Goal: Task Accomplishment & Management: Complete application form

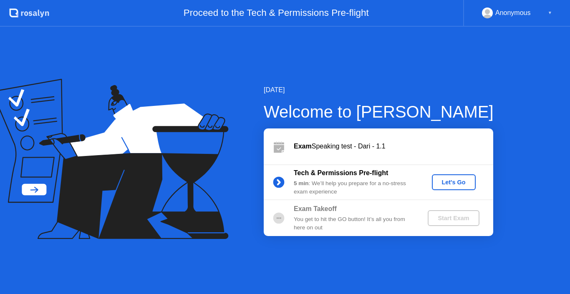
click at [448, 179] on div "Let's Go" at bounding box center [453, 182] width 37 height 7
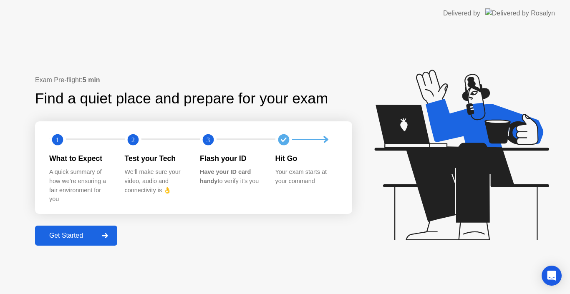
click at [81, 235] on div "Get Started" at bounding box center [66, 236] width 57 height 8
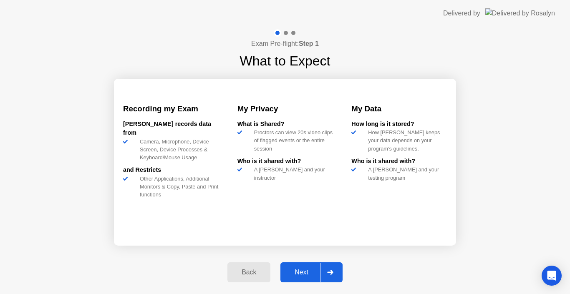
click at [298, 270] on div "Next" at bounding box center [301, 273] width 37 height 8
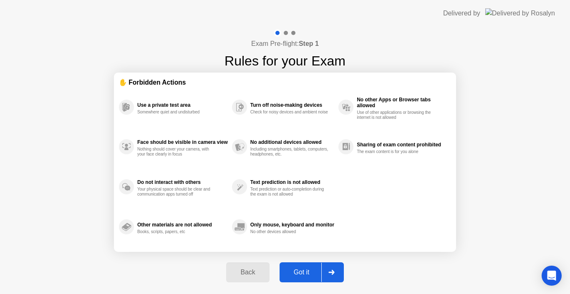
click at [298, 270] on div "Got it" at bounding box center [301, 273] width 39 height 8
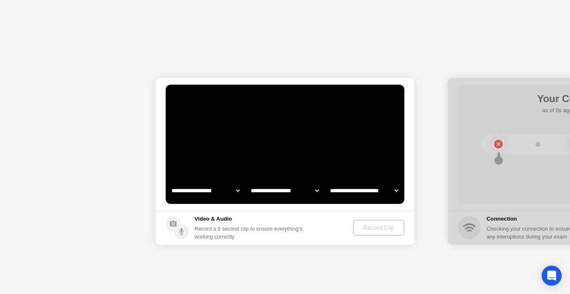
select select "**********"
select select "*******"
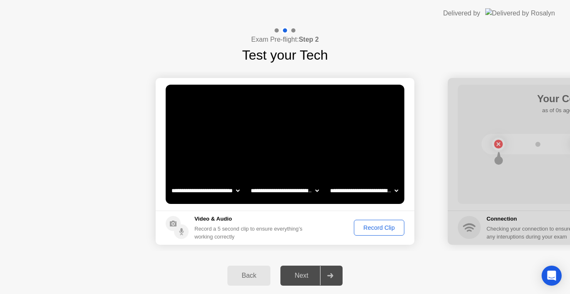
click at [375, 227] on div "Record Clip" at bounding box center [379, 227] width 45 height 7
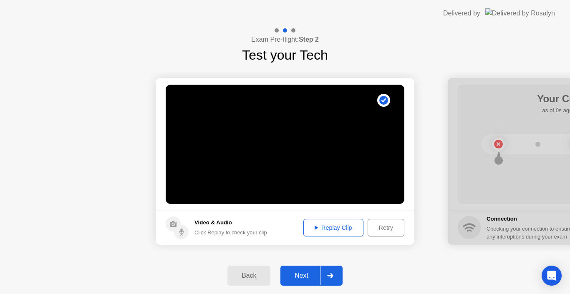
click at [320, 228] on div "Replay Clip" at bounding box center [333, 227] width 54 height 7
click at [302, 273] on div "Next" at bounding box center [301, 276] width 37 height 8
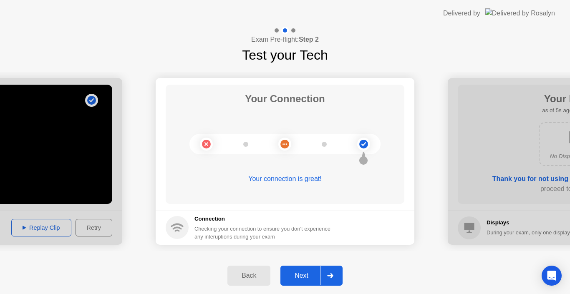
click at [303, 272] on div "Next" at bounding box center [301, 276] width 37 height 8
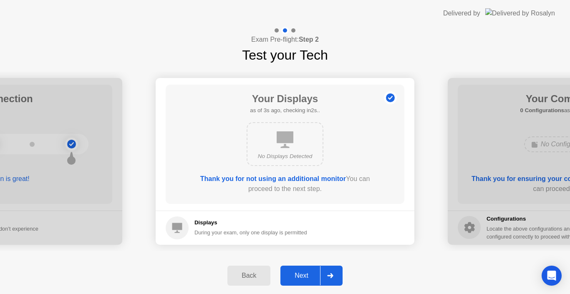
click at [303, 272] on div "Next" at bounding box center [301, 276] width 37 height 8
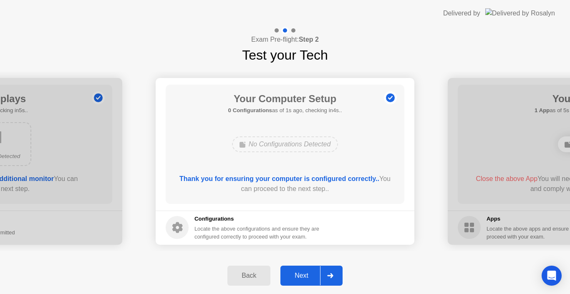
click at [303, 272] on div "Next" at bounding box center [301, 276] width 37 height 8
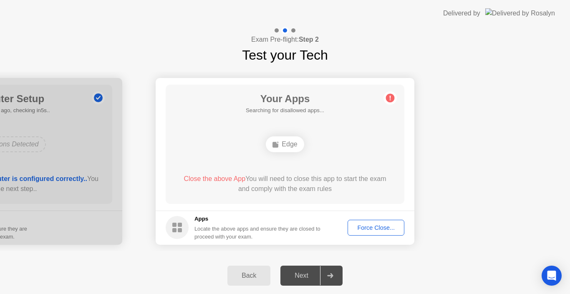
click at [373, 225] on div "Force Close..." at bounding box center [375, 227] width 51 height 7
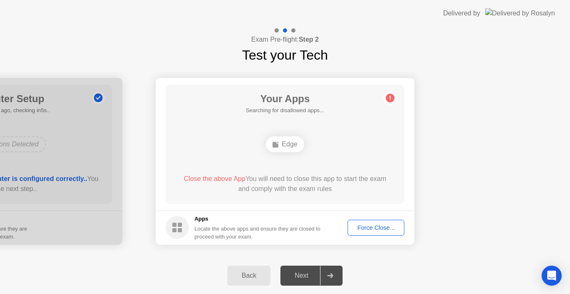
click at [365, 227] on div "Force Close..." at bounding box center [375, 227] width 51 height 7
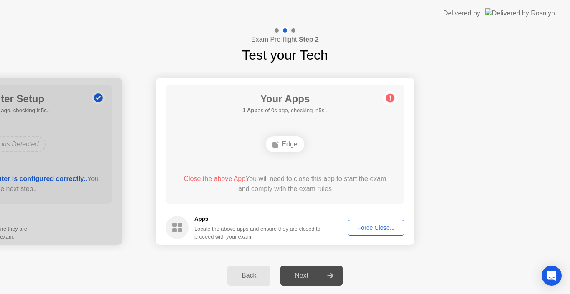
click at [369, 227] on div "Force Close..." at bounding box center [375, 227] width 51 height 7
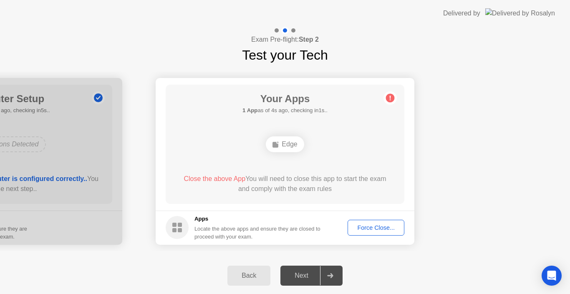
click at [365, 227] on div "Force Close..." at bounding box center [375, 227] width 51 height 7
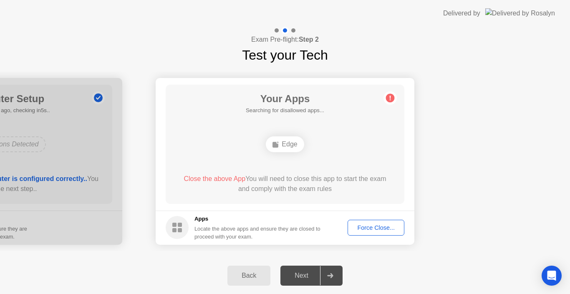
click at [366, 226] on div "Force Close..." at bounding box center [375, 227] width 51 height 7
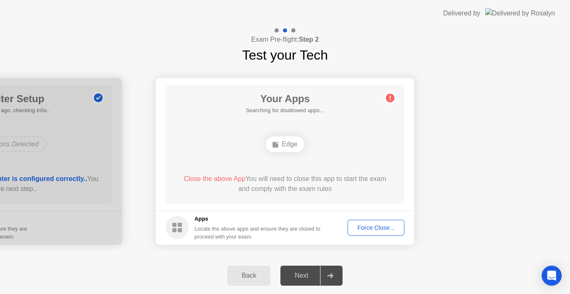
click at [368, 225] on div "Force Close..." at bounding box center [375, 227] width 51 height 7
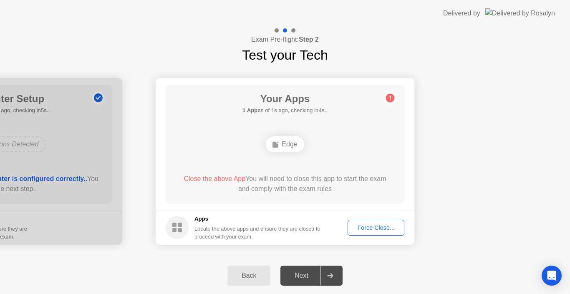
click at [360, 228] on div "Force Close..." at bounding box center [375, 227] width 51 height 7
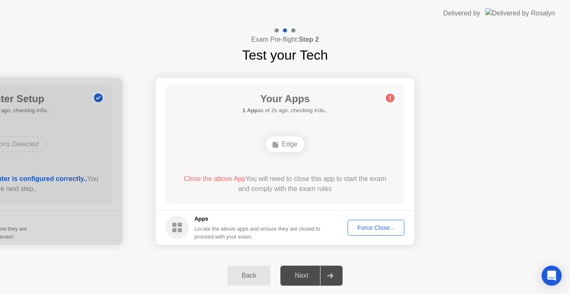
click at [369, 228] on div "Force Close..." at bounding box center [375, 227] width 51 height 7
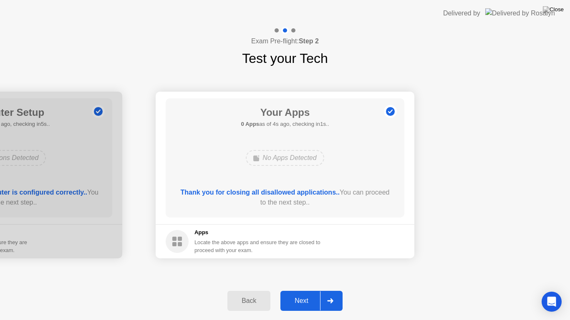
click at [300, 294] on div "Next" at bounding box center [301, 301] width 37 height 8
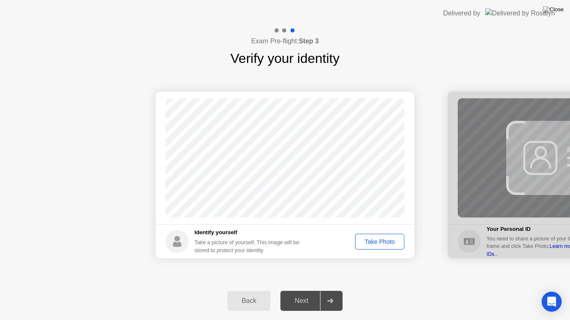
click at [378, 241] on div "Take Photo" at bounding box center [379, 242] width 43 height 7
click at [298, 294] on div "Next" at bounding box center [301, 301] width 37 height 8
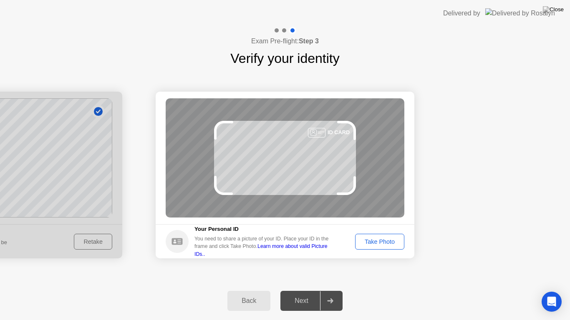
click at [380, 243] on div "Take Photo" at bounding box center [379, 242] width 43 height 7
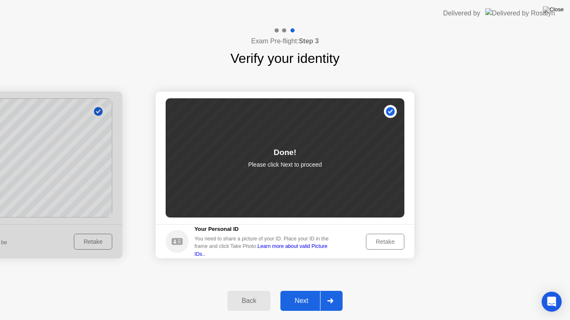
click at [300, 294] on div "Next" at bounding box center [301, 301] width 37 height 8
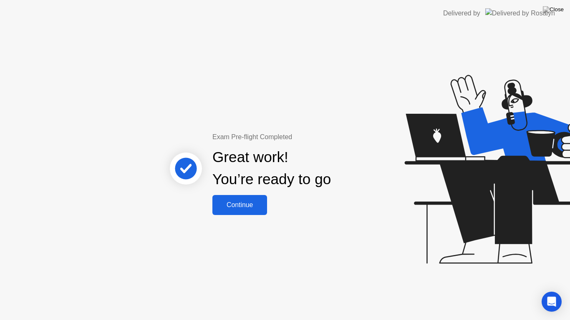
click at [241, 207] on div "Continue" at bounding box center [240, 206] width 50 height 8
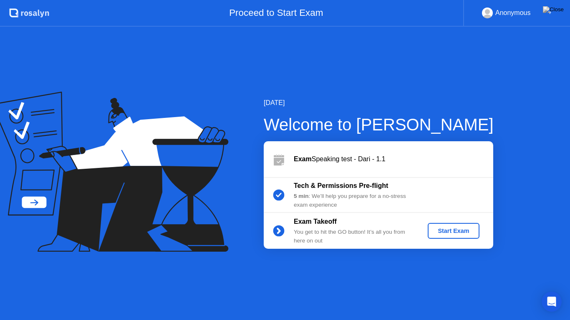
click at [446, 229] on div "Start Exam" at bounding box center [453, 231] width 45 height 7
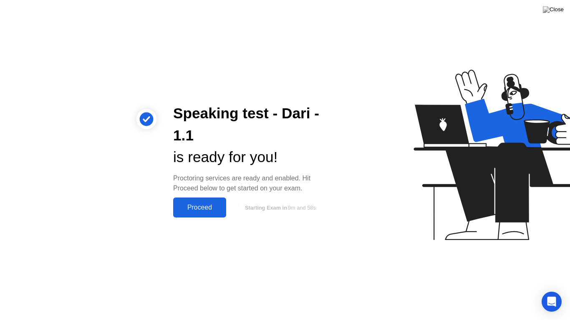
click at [202, 207] on div "Proceed" at bounding box center [200, 208] width 48 height 8
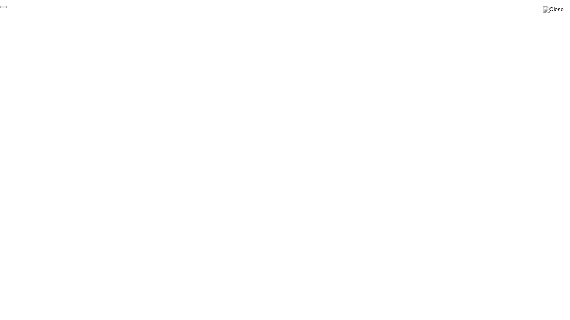
click div "End Proctoring Session"
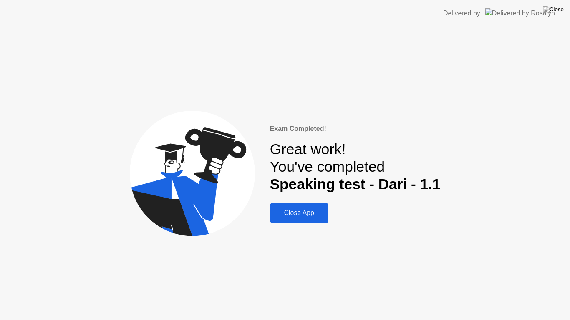
click at [301, 212] on div "Close App" at bounding box center [298, 213] width 53 height 8
